Goal: Transaction & Acquisition: Purchase product/service

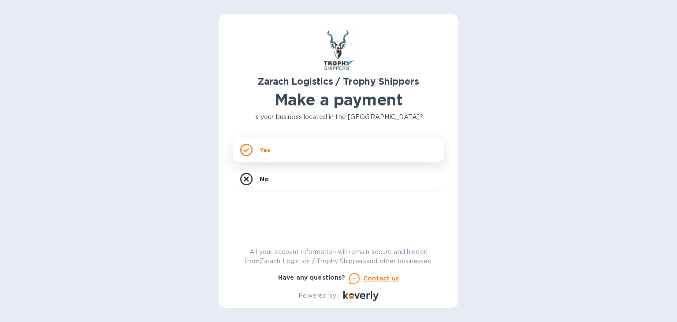
click at [245, 150] on icon at bounding box center [246, 150] width 12 height 12
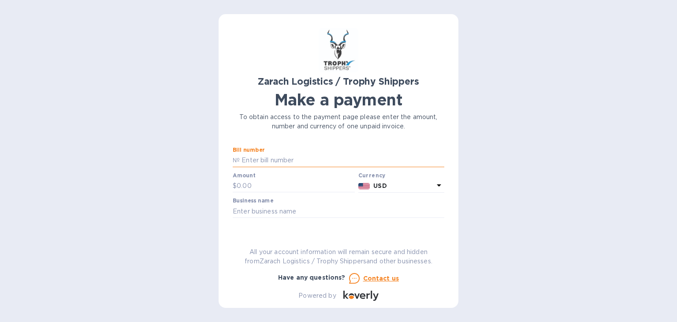
click at [299, 160] on input "text" at bounding box center [342, 160] width 205 height 13
type input "B00172605"
click at [245, 185] on input "text" at bounding box center [296, 185] width 118 height 13
type input "3,353.06"
click at [265, 210] on input "text" at bounding box center [339, 211] width 212 height 13
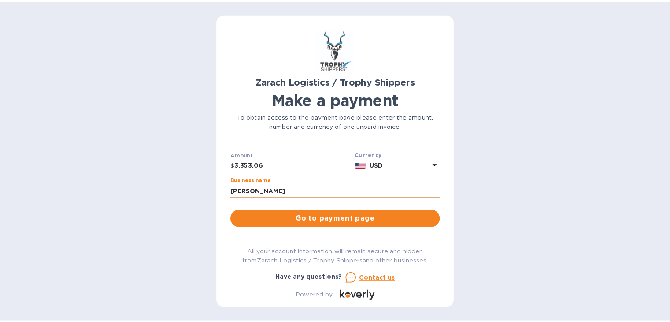
scroll to position [64, 0]
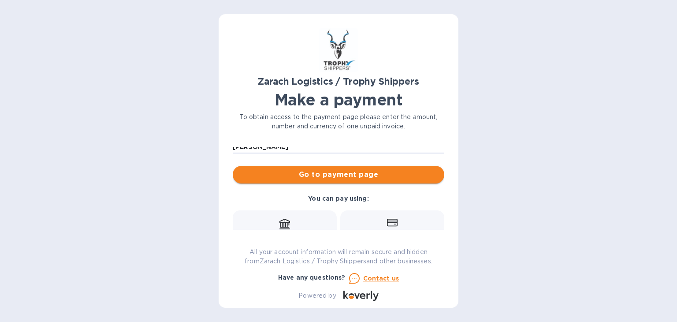
type input "[PERSON_NAME]"
click at [329, 175] on span "Go to payment page" at bounding box center [338, 174] width 197 height 11
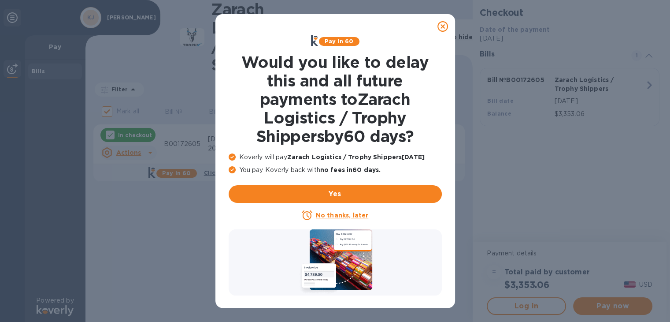
click at [331, 214] on u "No thanks, later" at bounding box center [342, 215] width 52 height 7
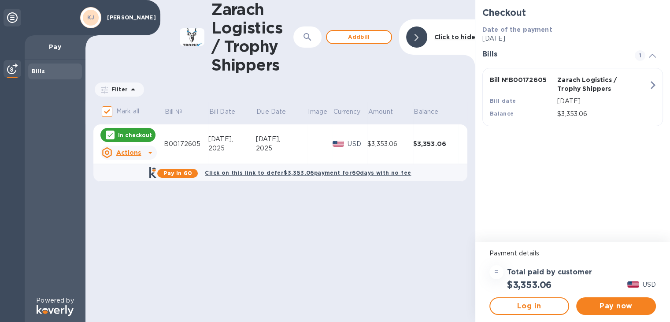
click at [149, 153] on icon at bounding box center [150, 152] width 11 height 11
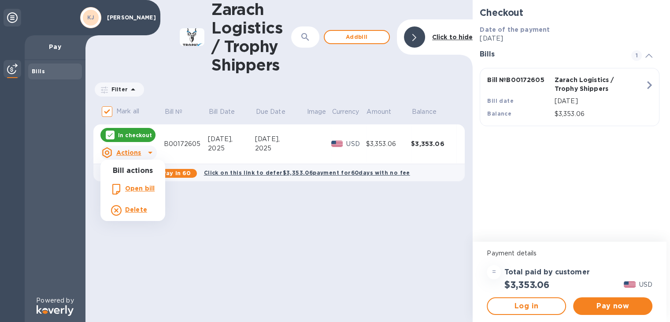
click at [611, 308] on div at bounding box center [335, 161] width 670 height 322
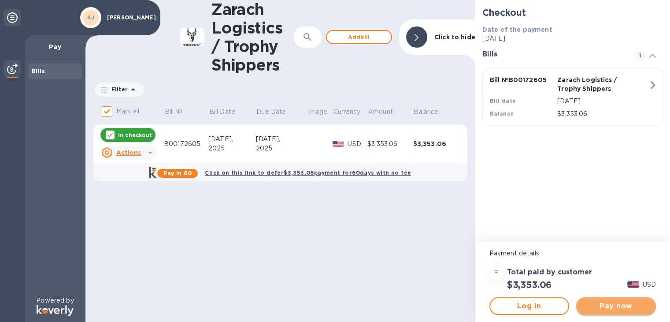
click at [608, 304] on span "Pay now" at bounding box center [617, 306] width 66 height 11
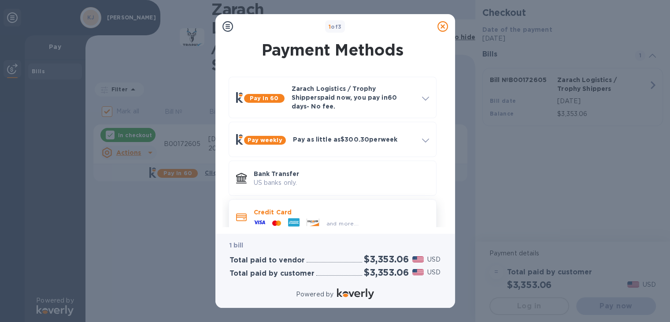
click at [264, 216] on icon at bounding box center [259, 221] width 11 height 11
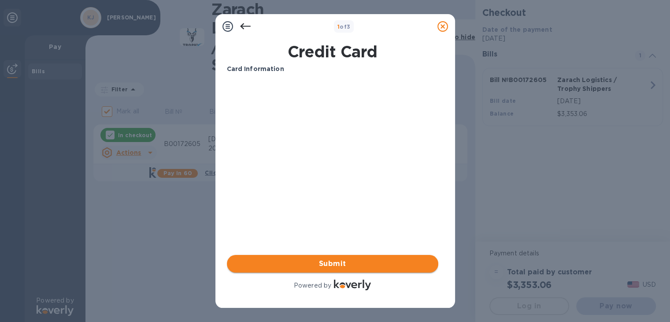
click at [337, 263] on span "Submit" at bounding box center [332, 263] width 197 height 11
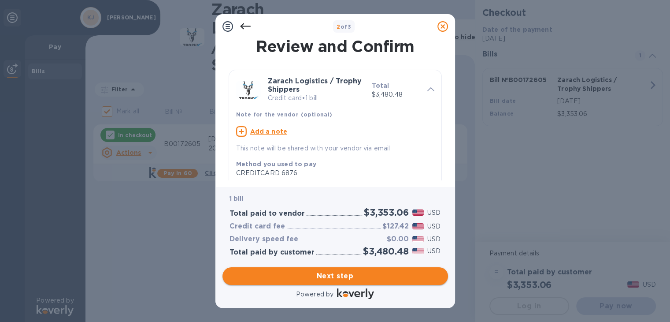
click at [331, 275] on span "Next step" at bounding box center [336, 276] width 212 height 11
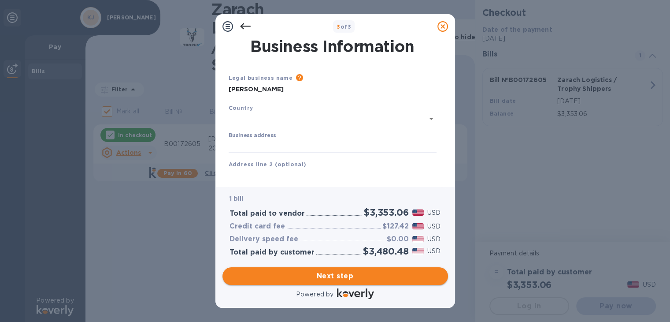
type input "[GEOGRAPHIC_DATA]"
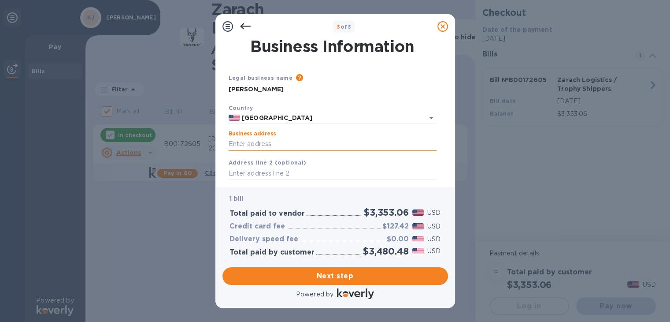
click at [259, 143] on input "Business address" at bounding box center [333, 144] width 208 height 13
type input "[STREET_ADDRESS]"
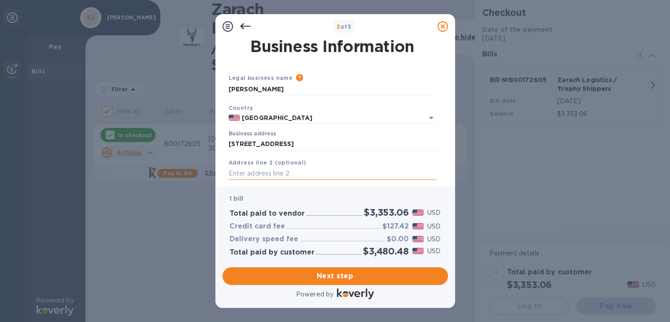
click at [265, 172] on input "text" at bounding box center [333, 173] width 208 height 13
type input "[GEOGRAPHIC_DATA]"
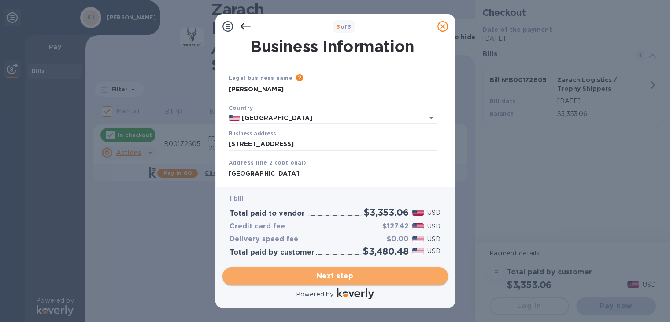
click at [341, 276] on span "Next step" at bounding box center [336, 276] width 212 height 11
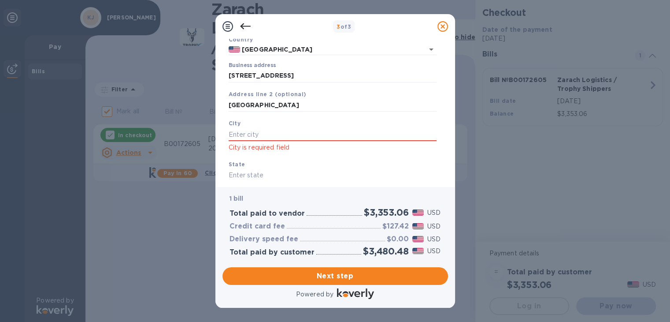
scroll to position [96, 0]
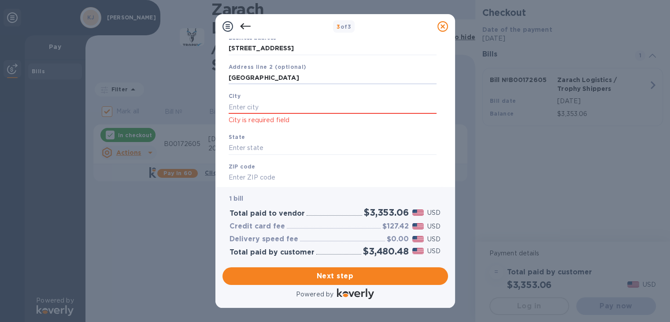
drag, startPoint x: 300, startPoint y: 76, endPoint x: 202, endPoint y: 79, distance: 97.5
click at [202, 79] on div "3 of 3 Business Information Legal business name Please provide the legal name t…" at bounding box center [335, 161] width 670 height 322
click at [234, 106] on input "text" at bounding box center [333, 107] width 208 height 13
type input "Big Lake"
click at [239, 148] on input "text" at bounding box center [333, 148] width 208 height 13
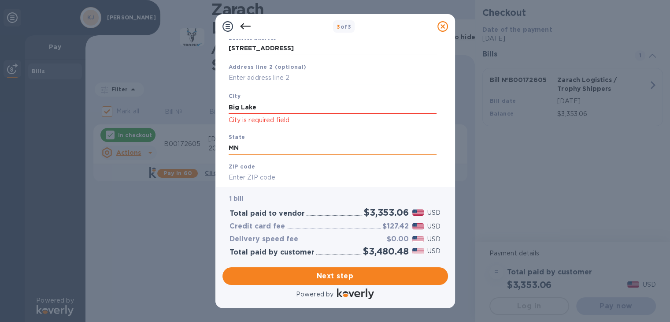
scroll to position [134, 0]
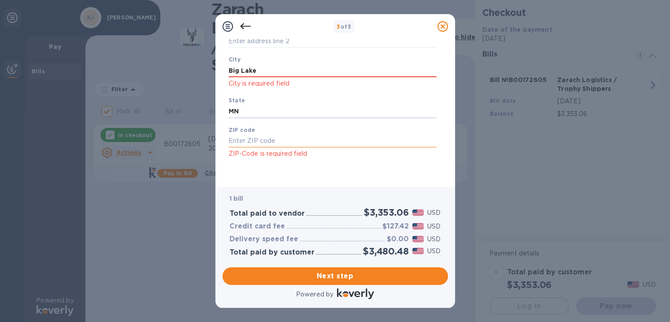
type input "MN"
click at [259, 136] on input "text" at bounding box center [333, 140] width 208 height 13
type input "55309"
click at [346, 277] on span "Next step" at bounding box center [336, 276] width 212 height 11
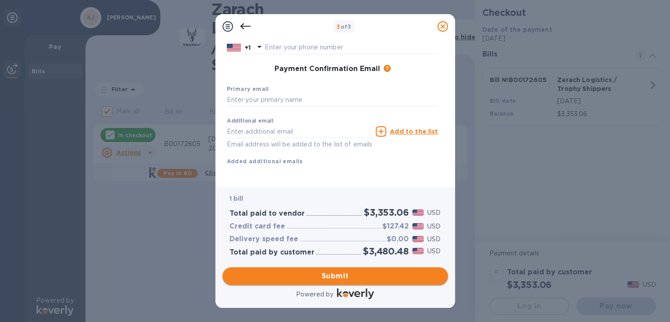
scroll to position [131, 0]
click at [279, 93] on input "text" at bounding box center [333, 99] width 212 height 13
type input "[EMAIL_ADDRESS][DOMAIN_NAME]"
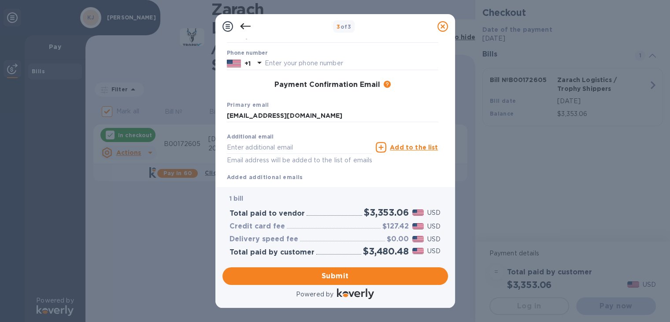
scroll to position [102, 0]
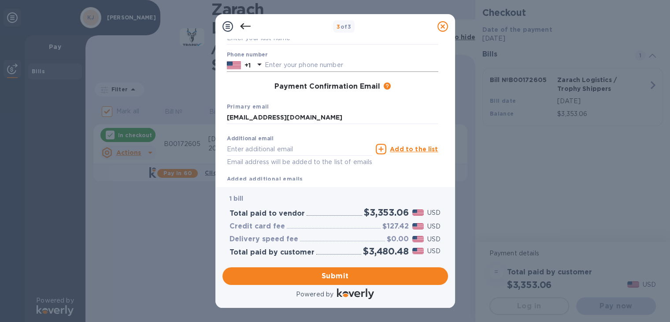
click at [279, 64] on input "text" at bounding box center [352, 65] width 174 height 13
type input "6129614419"
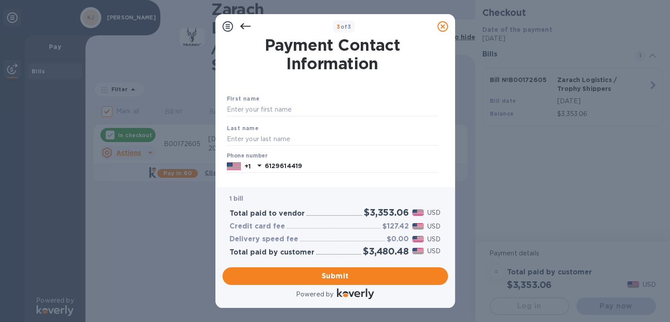
scroll to position [0, 0]
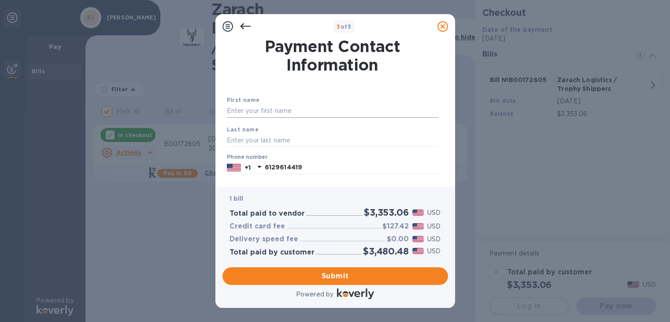
click at [250, 108] on input "text" at bounding box center [333, 110] width 212 height 13
type input "Kent"
type input "[PERSON_NAME]"
type input "[EMAIL_ADDRESS][DOMAIN_NAME]"
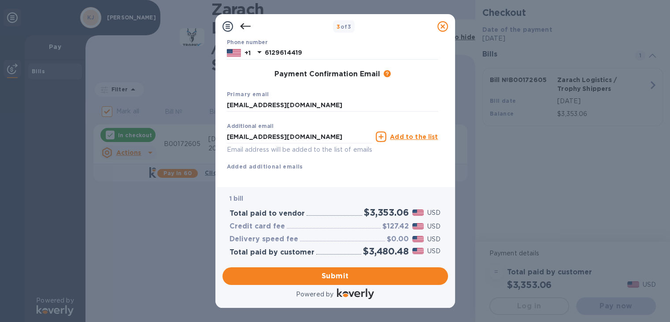
scroll to position [131, 0]
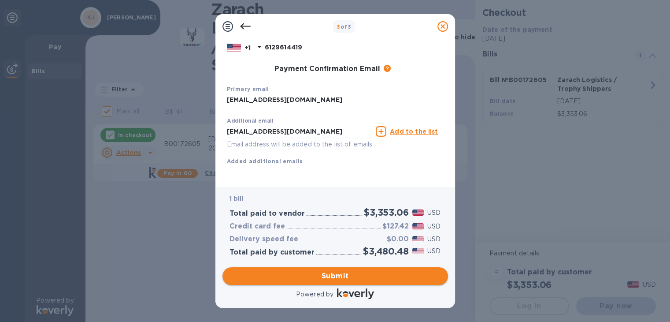
click at [331, 272] on span "Submit" at bounding box center [336, 276] width 212 height 11
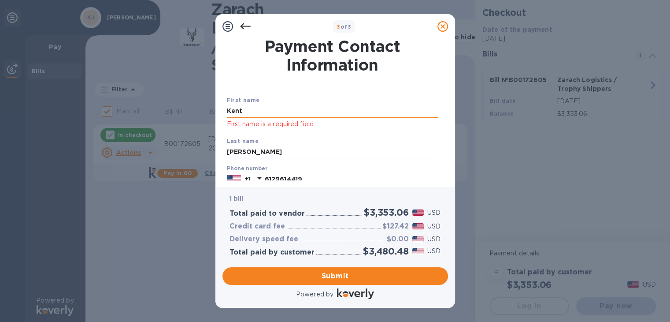
click at [274, 112] on input "Kent" at bounding box center [333, 110] width 212 height 13
drag, startPoint x: 252, startPoint y: 111, endPoint x: 206, endPoint y: 111, distance: 45.4
click at [206, 111] on div "3 of 3 Payment Contact Information First name [PERSON_NAME] First name is a req…" at bounding box center [335, 161] width 670 height 322
type input "Kent"
click at [358, 127] on p "First name is a required field" at bounding box center [333, 124] width 212 height 10
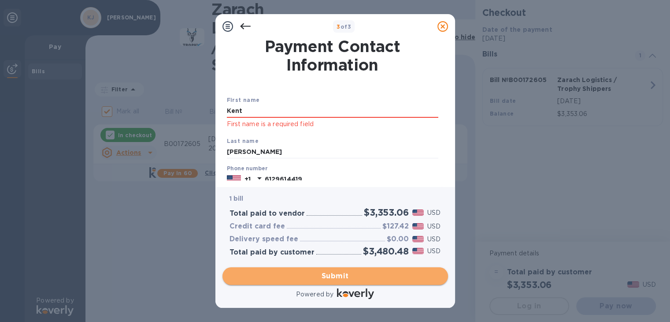
click at [339, 279] on span "Submit" at bounding box center [336, 276] width 212 height 11
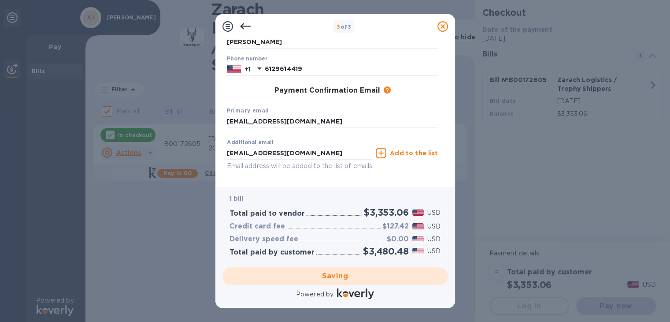
scroll to position [131, 0]
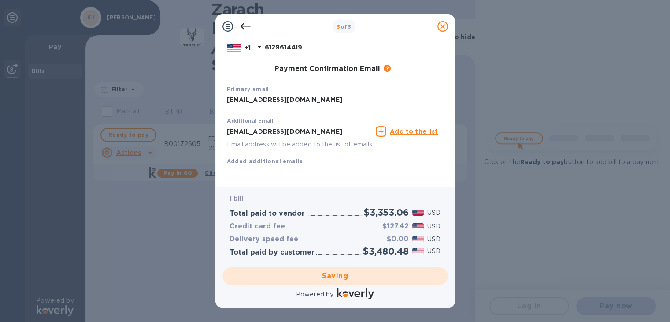
checkbox input "false"
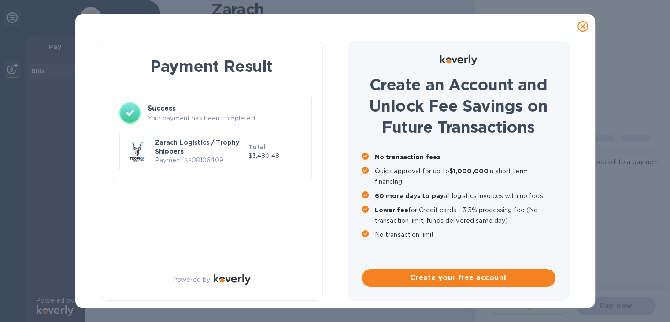
scroll to position [0, 0]
click at [454, 144] on div "Payment Result Success Your payment has been completed. Zarach Logistics / Trop…" at bounding box center [335, 173] width 506 height 269
